Goal: Find contact information: Find contact information

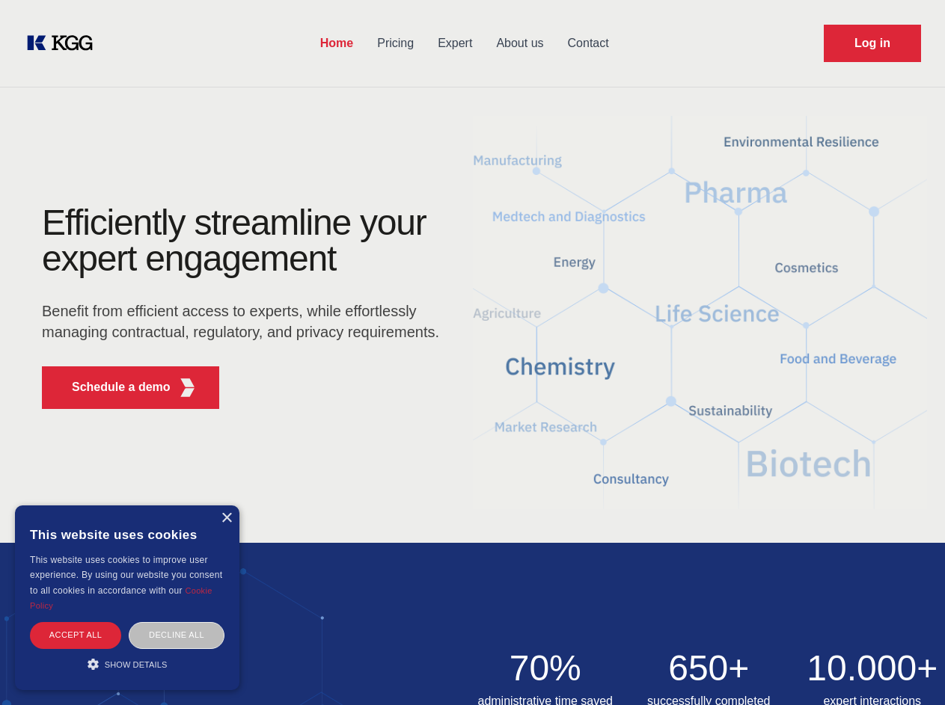
click at [472, 352] on div "Efficiently streamline your expert engagement Benefit from efficient access to …" at bounding box center [245, 313] width 455 height 216
click at [112, 387] on p "Schedule a demo" at bounding box center [121, 387] width 99 height 18
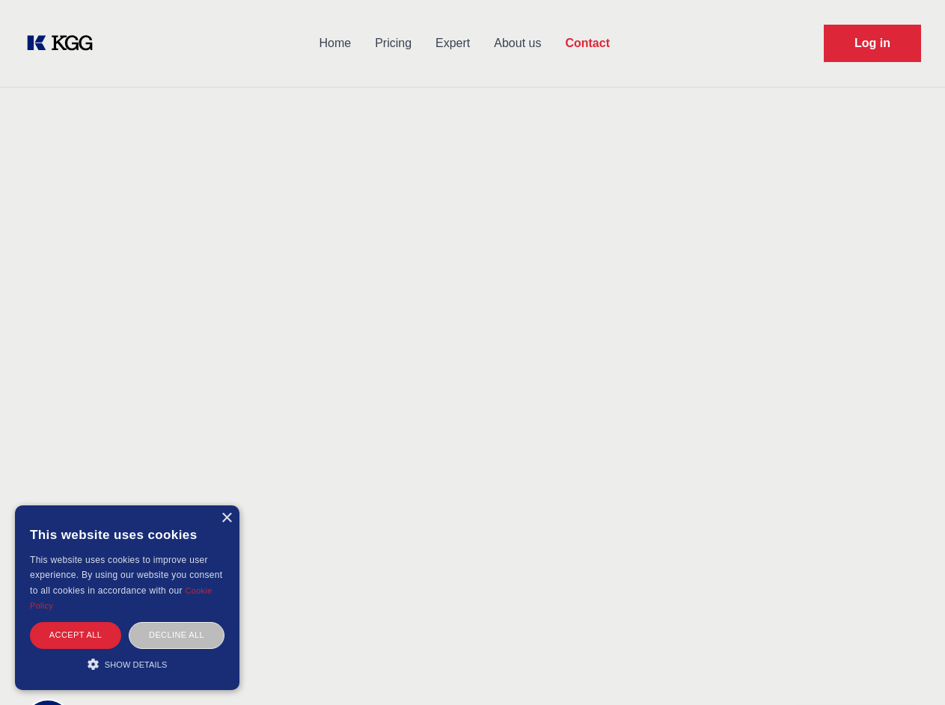
click at [226, 518] on div "× This website uses cookies This website uses cookies to improve user experienc…" at bounding box center [127, 598] width 224 height 185
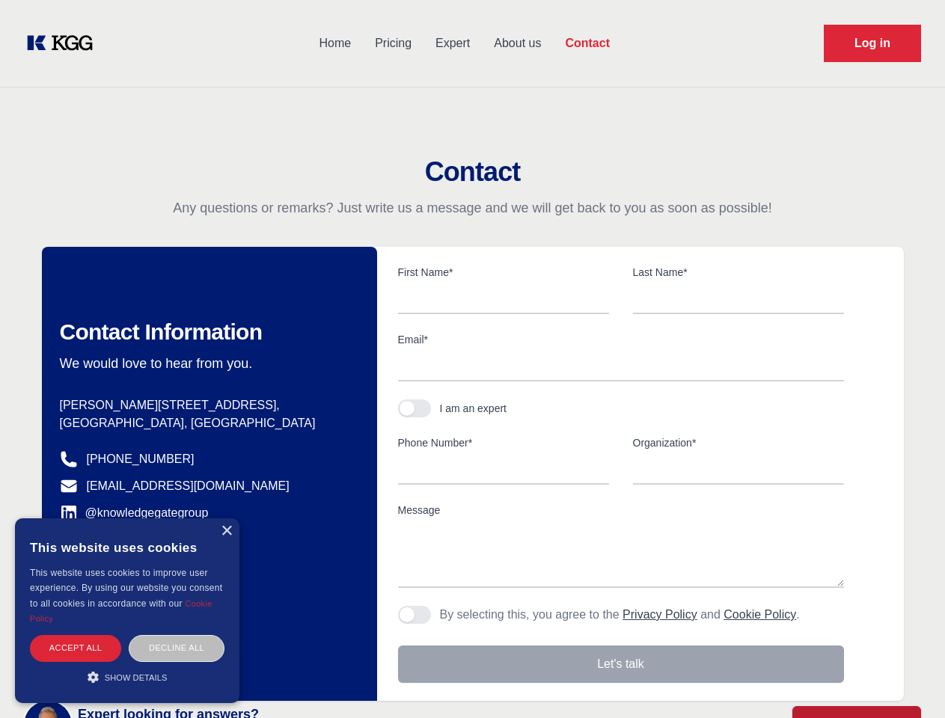
click at [76, 635] on div "Accept all" at bounding box center [75, 648] width 91 height 26
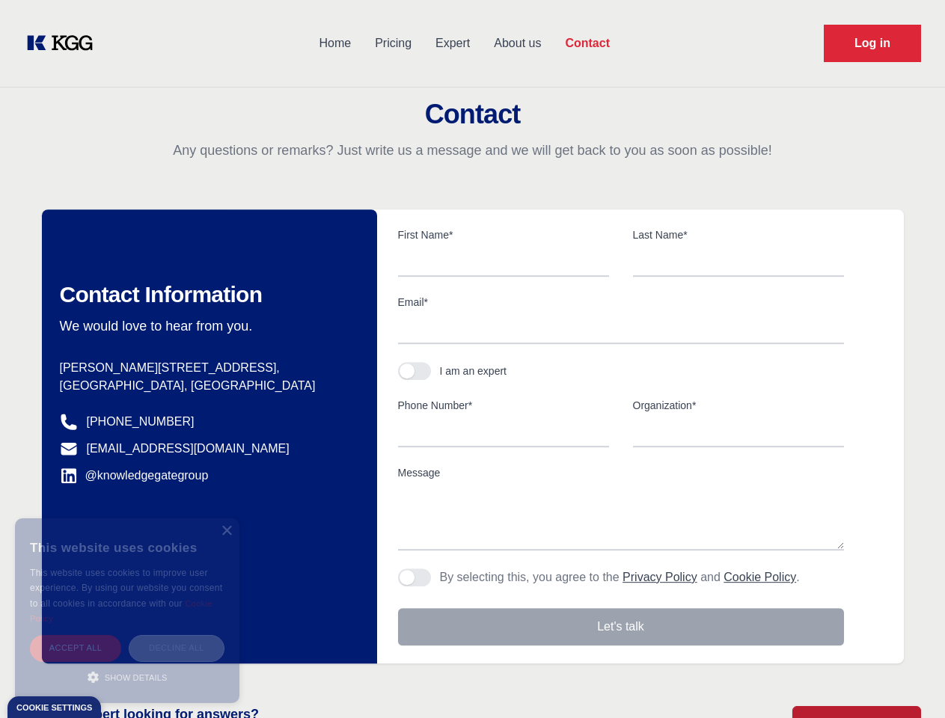
click at [177, 635] on div "Decline all" at bounding box center [177, 648] width 96 height 26
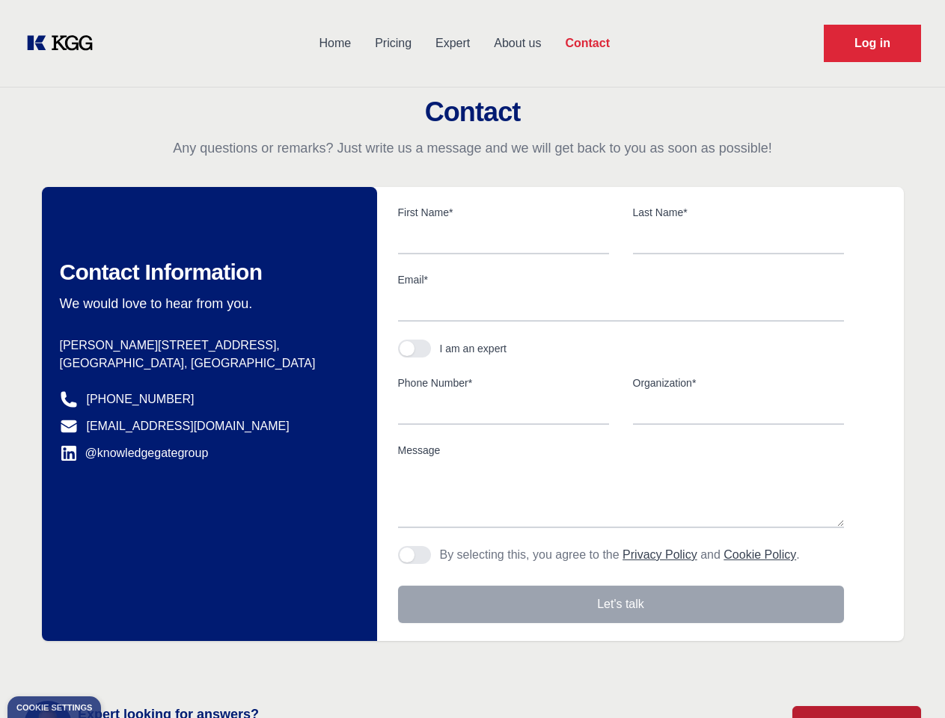
click at [127, 664] on main "Contact Any questions or remarks? Just write us a message and we will get back …" at bounding box center [472, 389] width 945 height 779
